Goal: Task Accomplishment & Management: Manage account settings

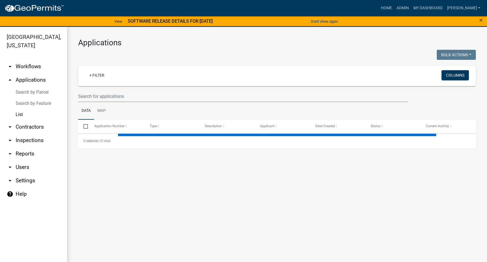
select select "3: 100"
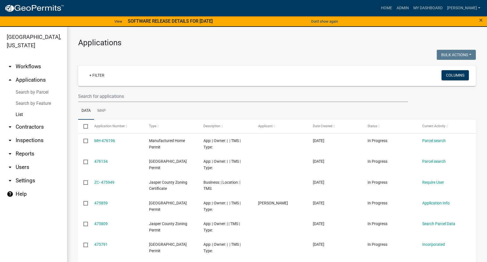
click at [11, 166] on icon "arrow_drop_down" at bounding box center [10, 167] width 7 height 7
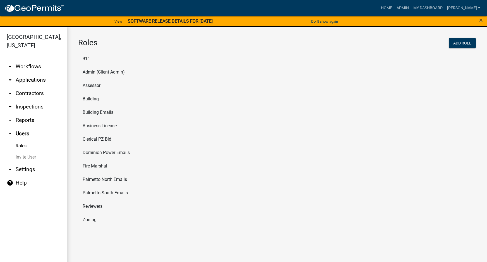
click at [100, 166] on li "Fire Marshal" at bounding box center [277, 165] width 398 height 13
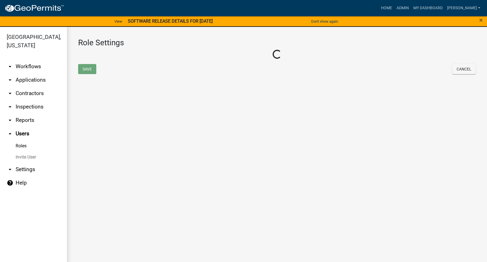
select select "7: light-green"
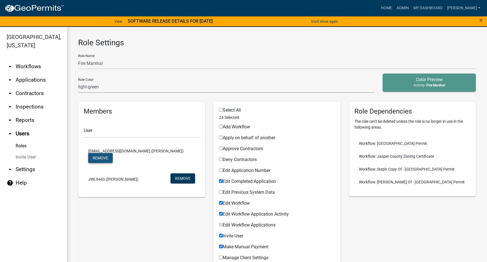
click at [113, 153] on button "Remove" at bounding box center [100, 158] width 25 height 10
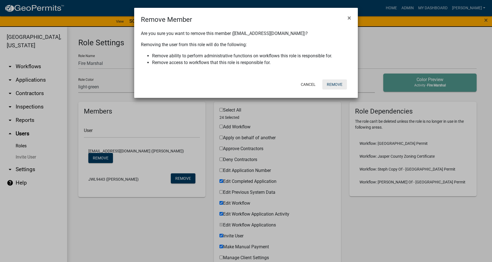
click at [341, 86] on button "Remove" at bounding box center [334, 84] width 25 height 10
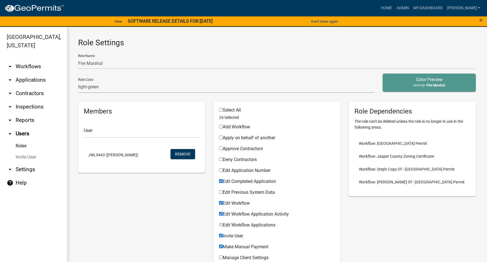
click at [32, 156] on link "Invite User" at bounding box center [33, 156] width 67 height 11
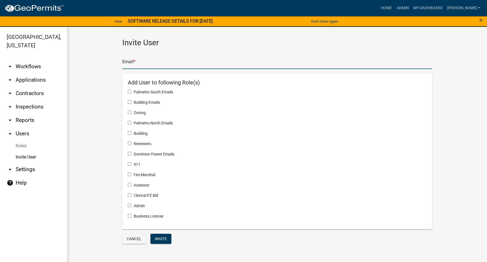
click at [132, 64] on input "text" at bounding box center [277, 63] width 310 height 11
paste input "drosier@jaspercountysc.gov"
type input "drosier@jaspercountysc.gov"
click at [129, 174] on input "checkbox" at bounding box center [130, 174] width 4 height 4
checkbox input "true"
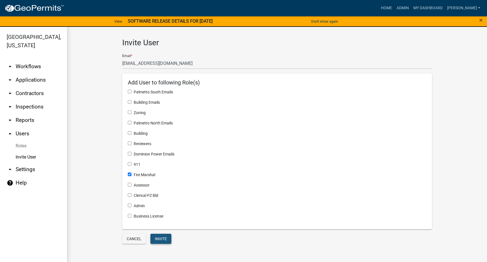
click at [161, 240] on button "Invite" at bounding box center [161, 238] width 21 height 10
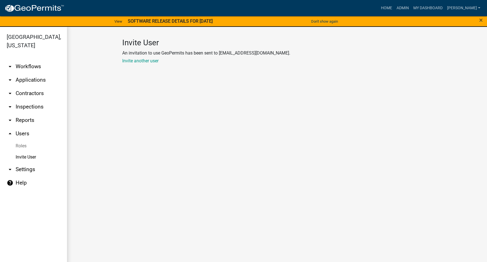
click at [19, 145] on link "Roles" at bounding box center [33, 145] width 67 height 11
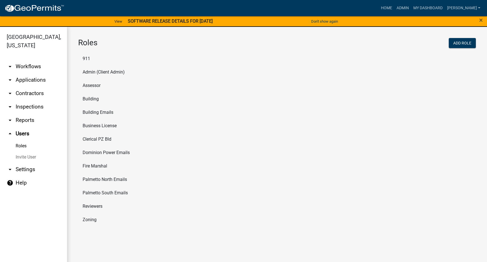
click at [98, 139] on li "Clerical PZ Bld" at bounding box center [277, 138] width 398 height 13
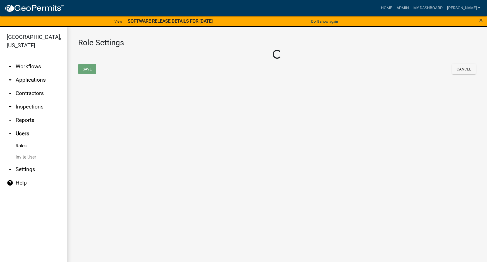
select select "8: light-yellow"
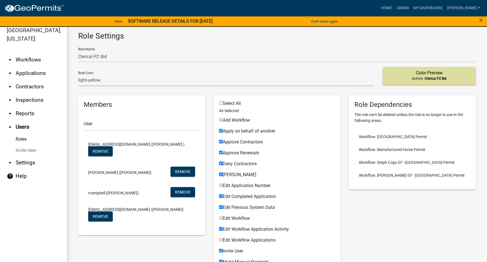
click at [20, 139] on link "Roles" at bounding box center [33, 138] width 67 height 11
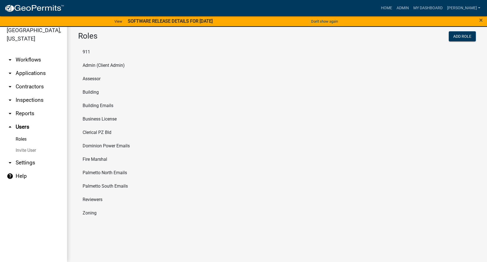
click at [101, 158] on li "Fire Marshal" at bounding box center [277, 158] width 398 height 13
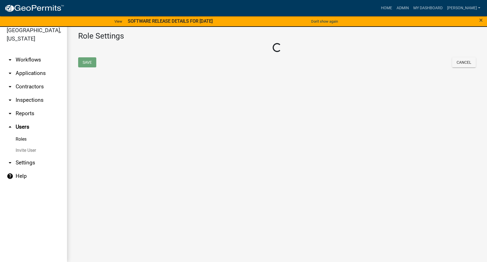
select select "7: light-green"
